Goal: Book appointment/travel/reservation

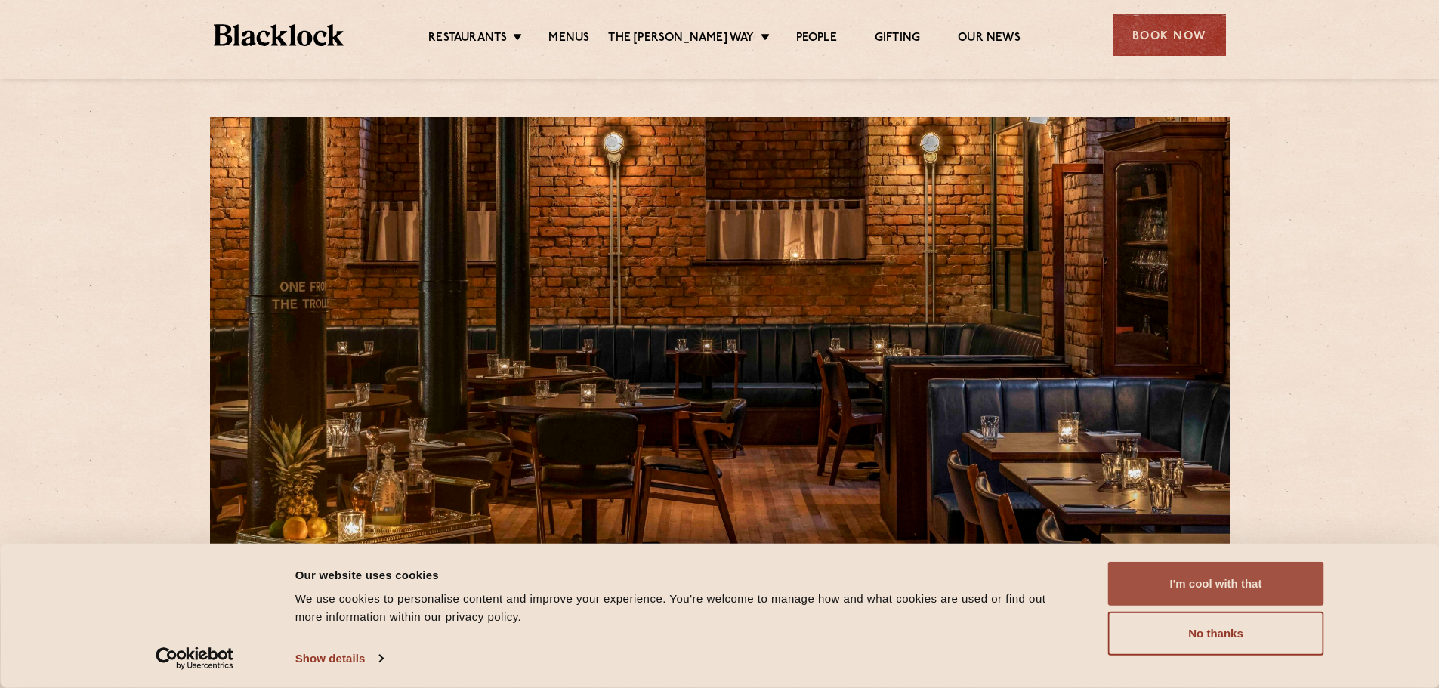
click at [1220, 579] on button "I'm cool with that" at bounding box center [1216, 584] width 216 height 44
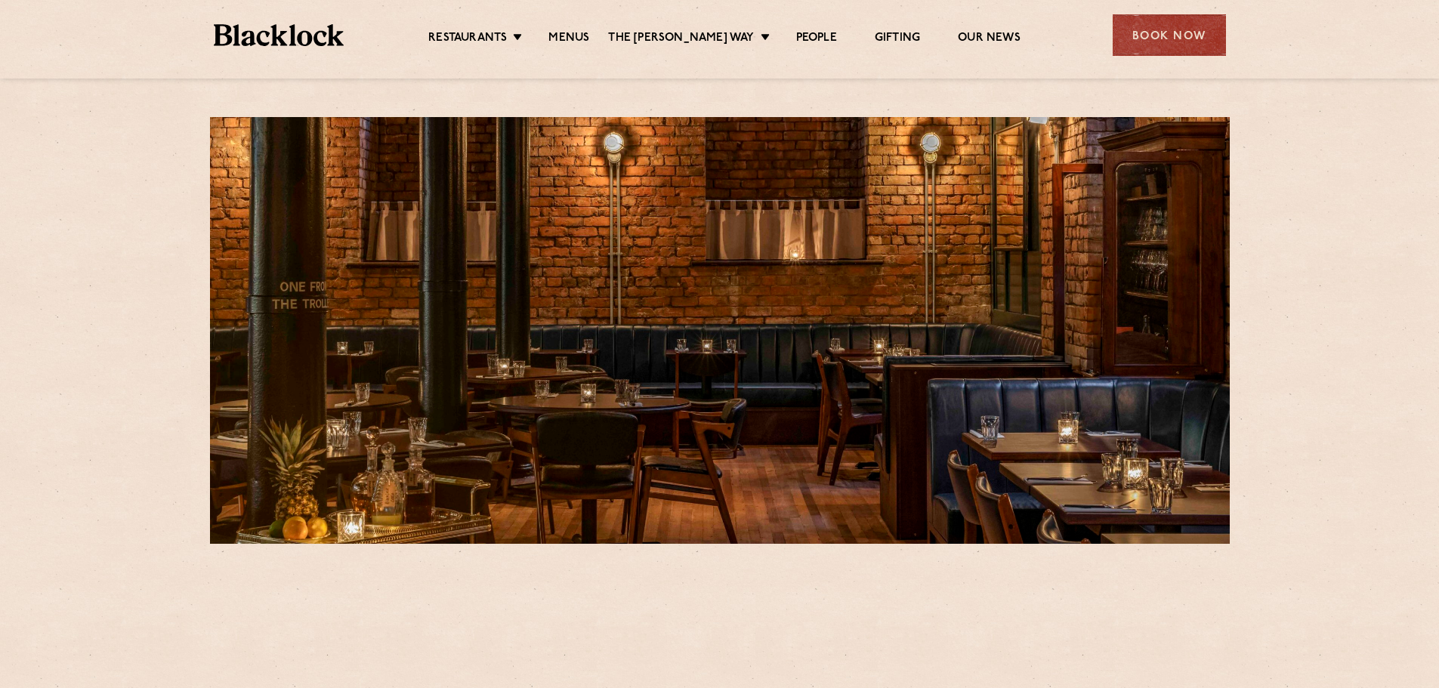
click at [1186, 44] on div "Book Now" at bounding box center [1169, 35] width 113 height 42
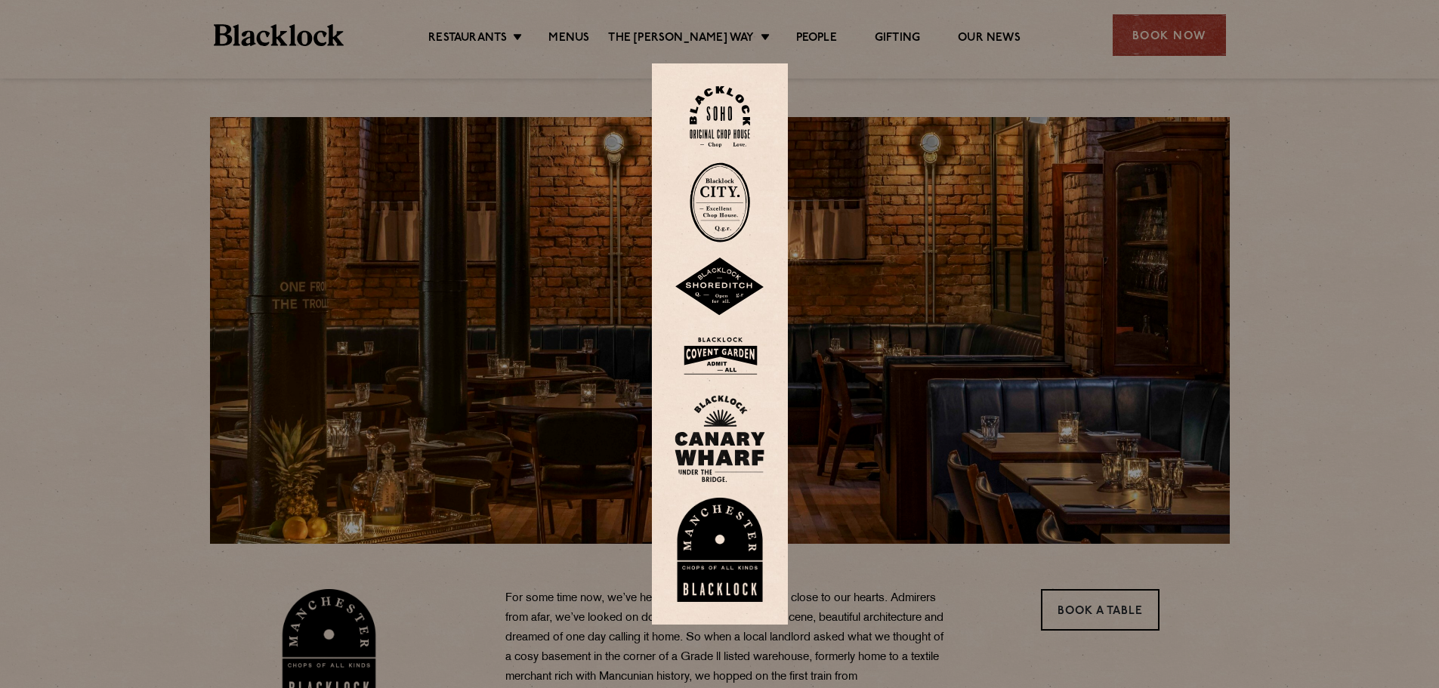
click at [722, 539] on img at bounding box center [720, 550] width 91 height 104
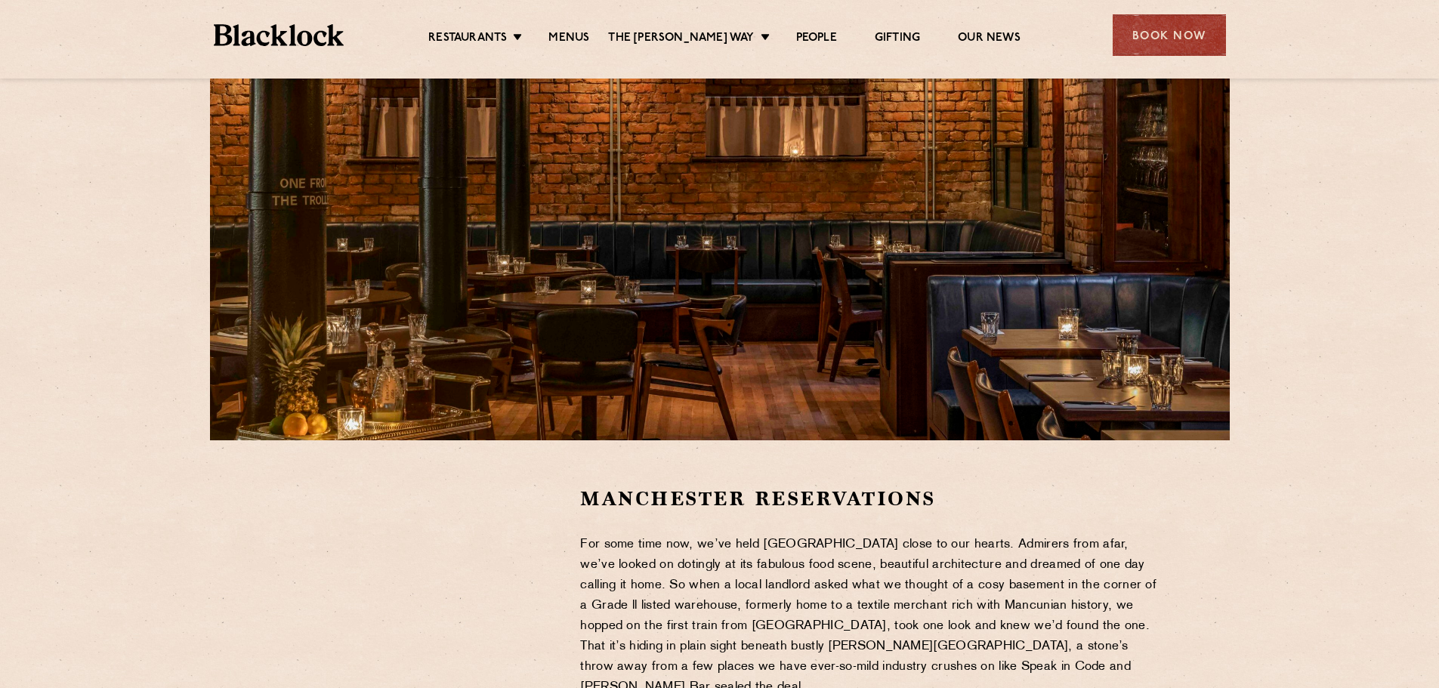
scroll to position [302, 0]
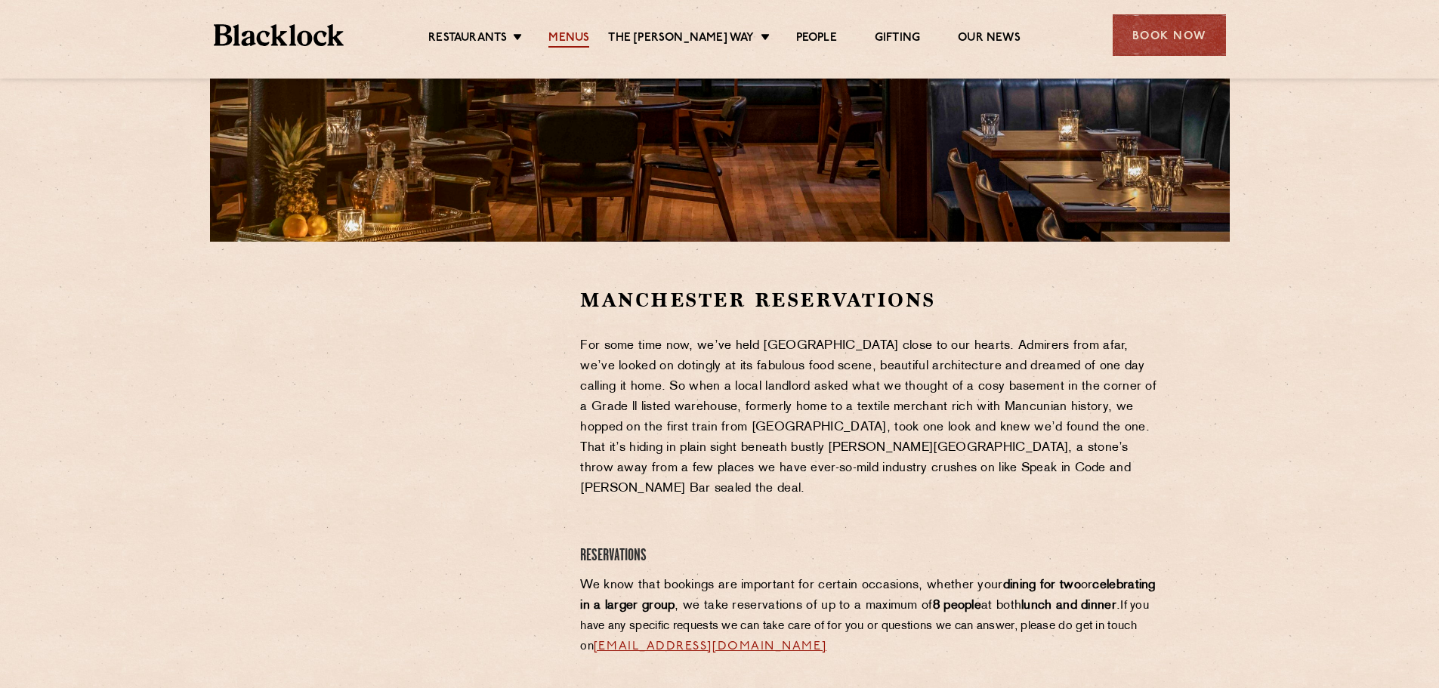
click at [572, 33] on link "Menus" at bounding box center [568, 39] width 41 height 17
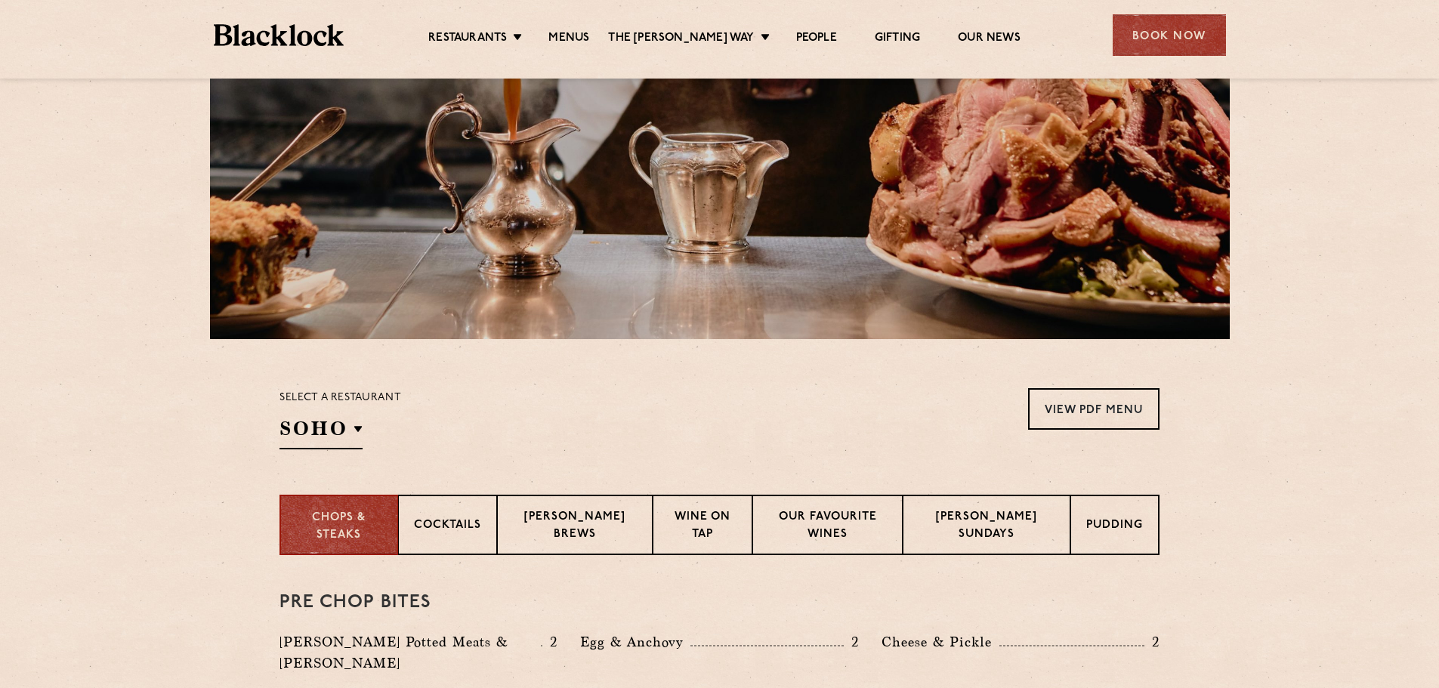
scroll to position [227, 0]
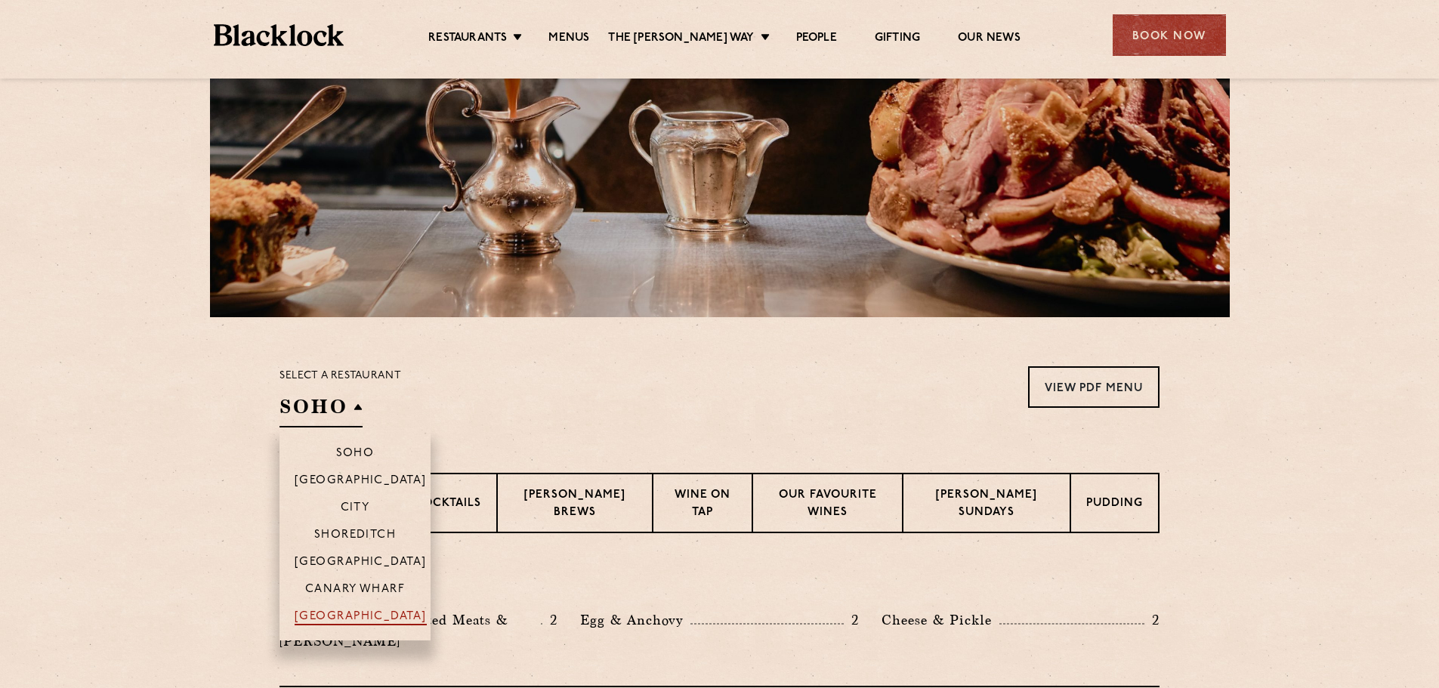
click at [347, 614] on p "[GEOGRAPHIC_DATA]" at bounding box center [361, 617] width 132 height 15
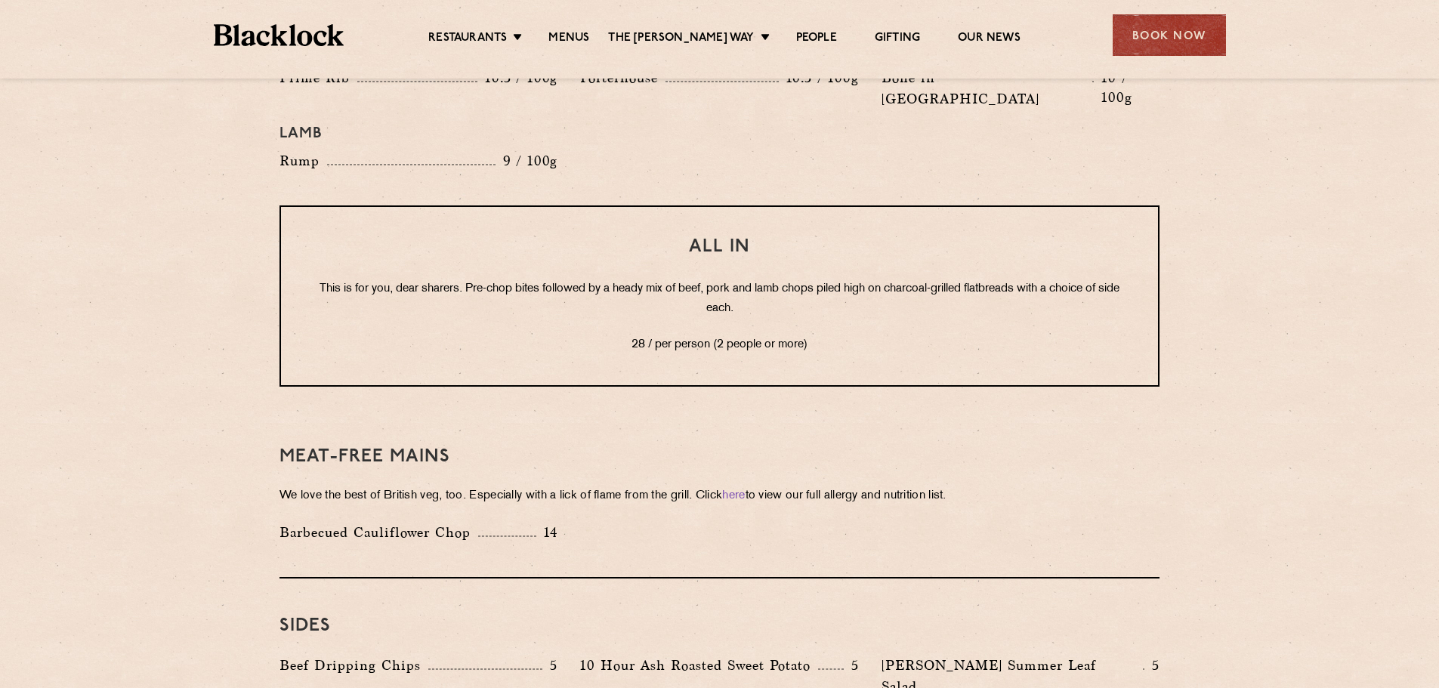
scroll to position [1842, 0]
